Goal: Transaction & Acquisition: Purchase product/service

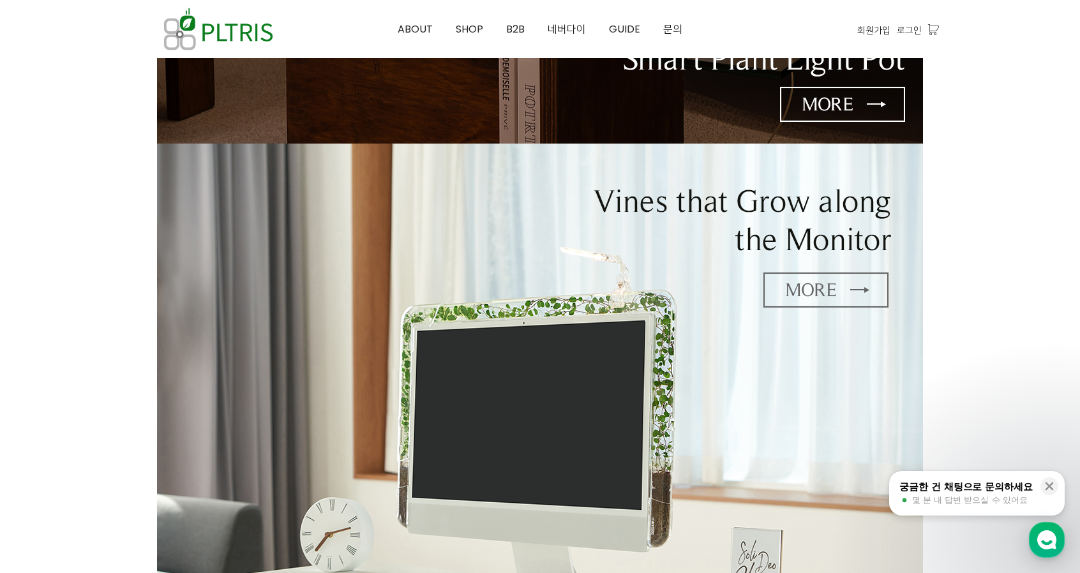
scroll to position [575, 0]
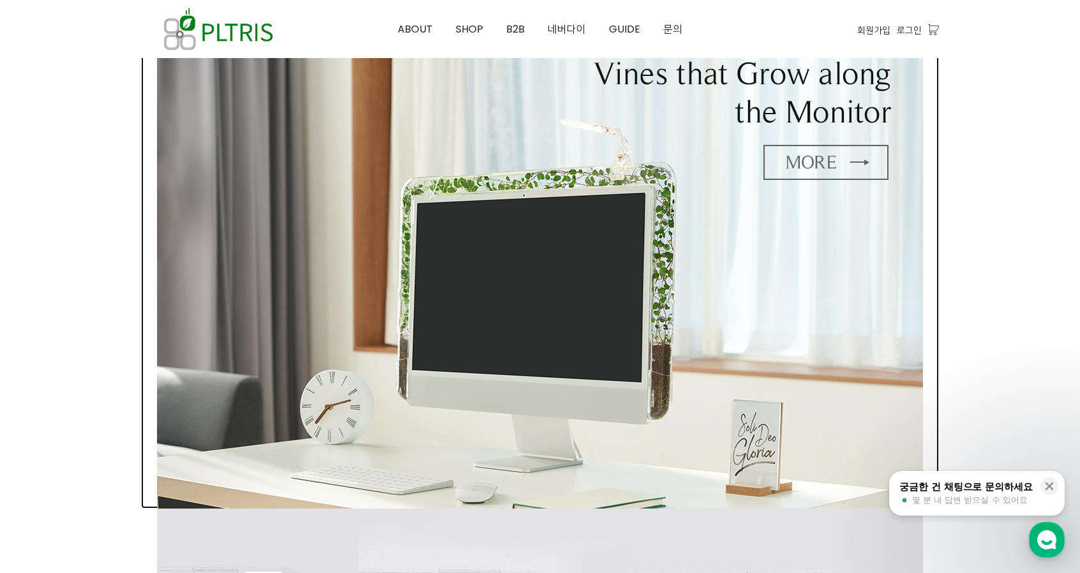
click at [587, 241] on img at bounding box center [540, 262] width 766 height 493
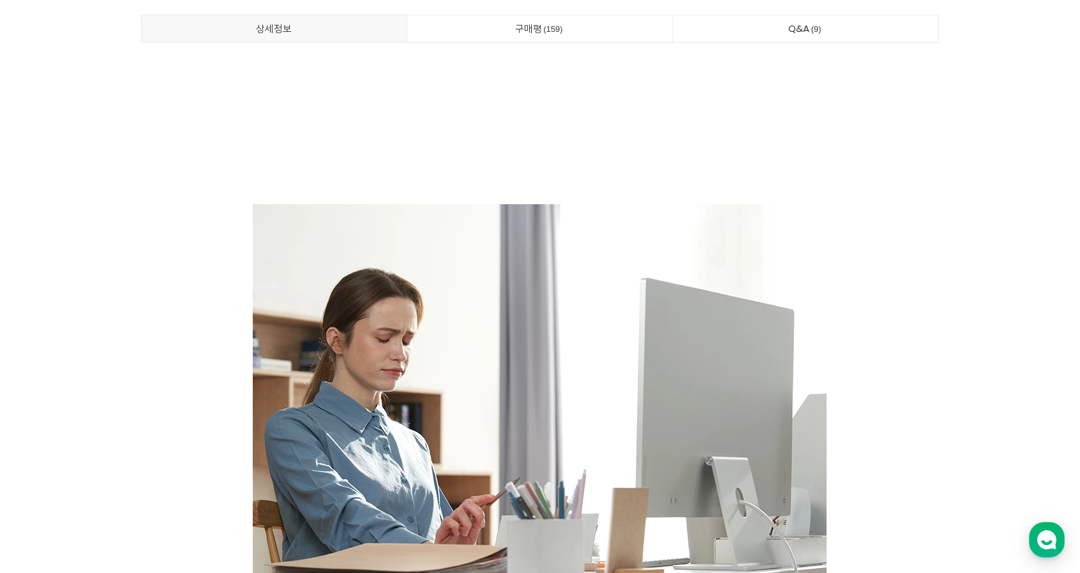
scroll to position [511, 0]
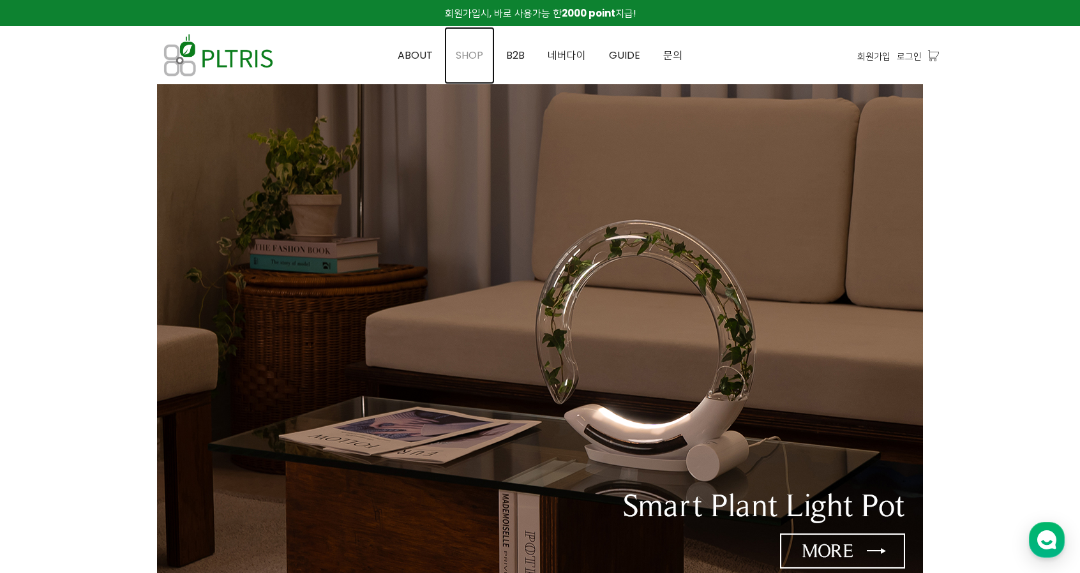
click at [474, 52] on span "SHOP" at bounding box center [469, 55] width 27 height 15
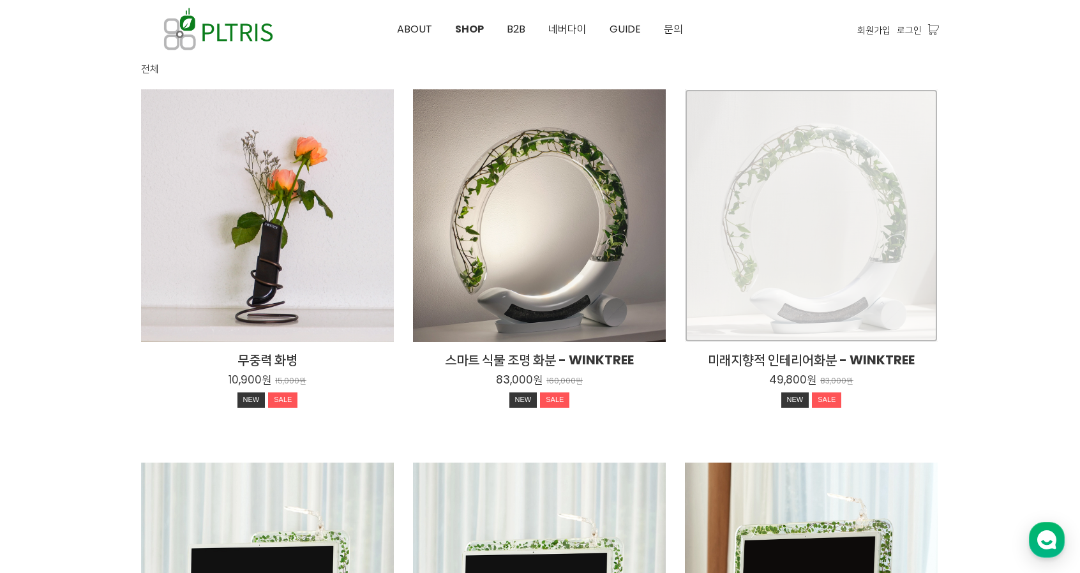
click at [892, 216] on div "미래지향적 인테리어화분 - WINKTREE 49,800원 83,000원 NEW SALE" at bounding box center [811, 215] width 253 height 253
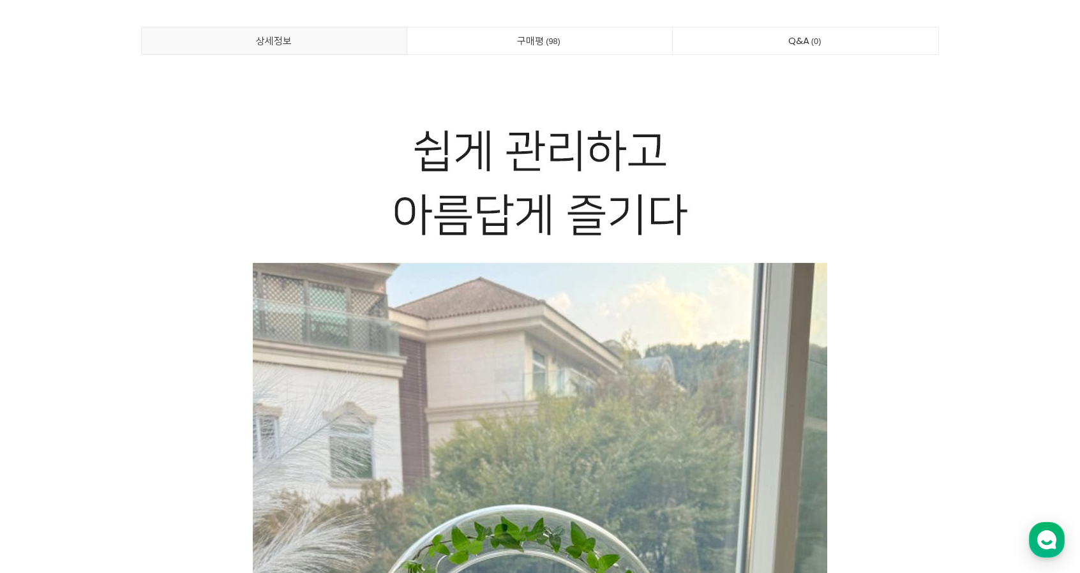
scroll to position [511, 0]
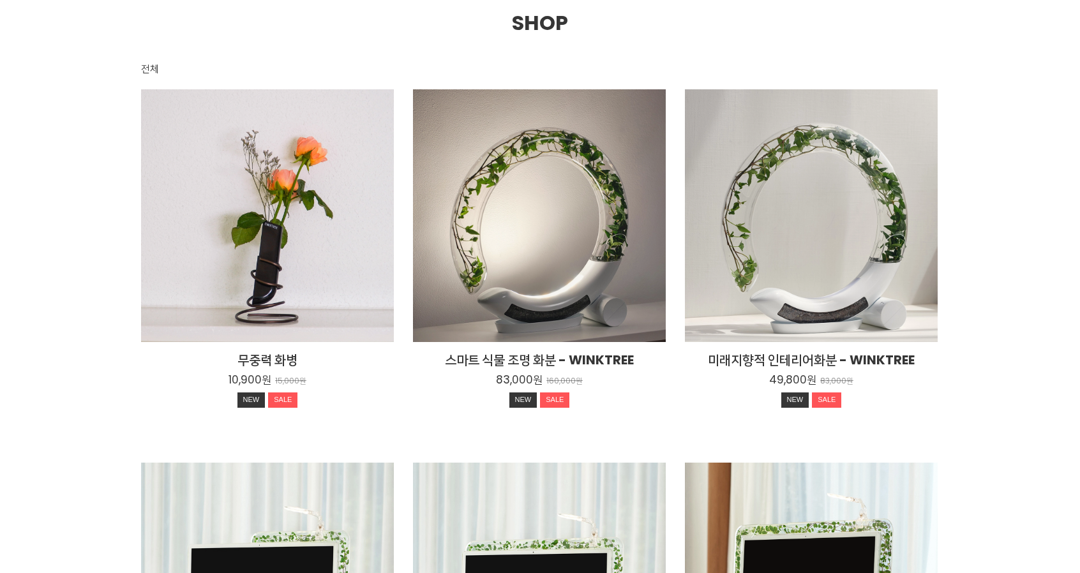
scroll to position [128, 0]
